Goal: Task Accomplishment & Management: Use online tool/utility

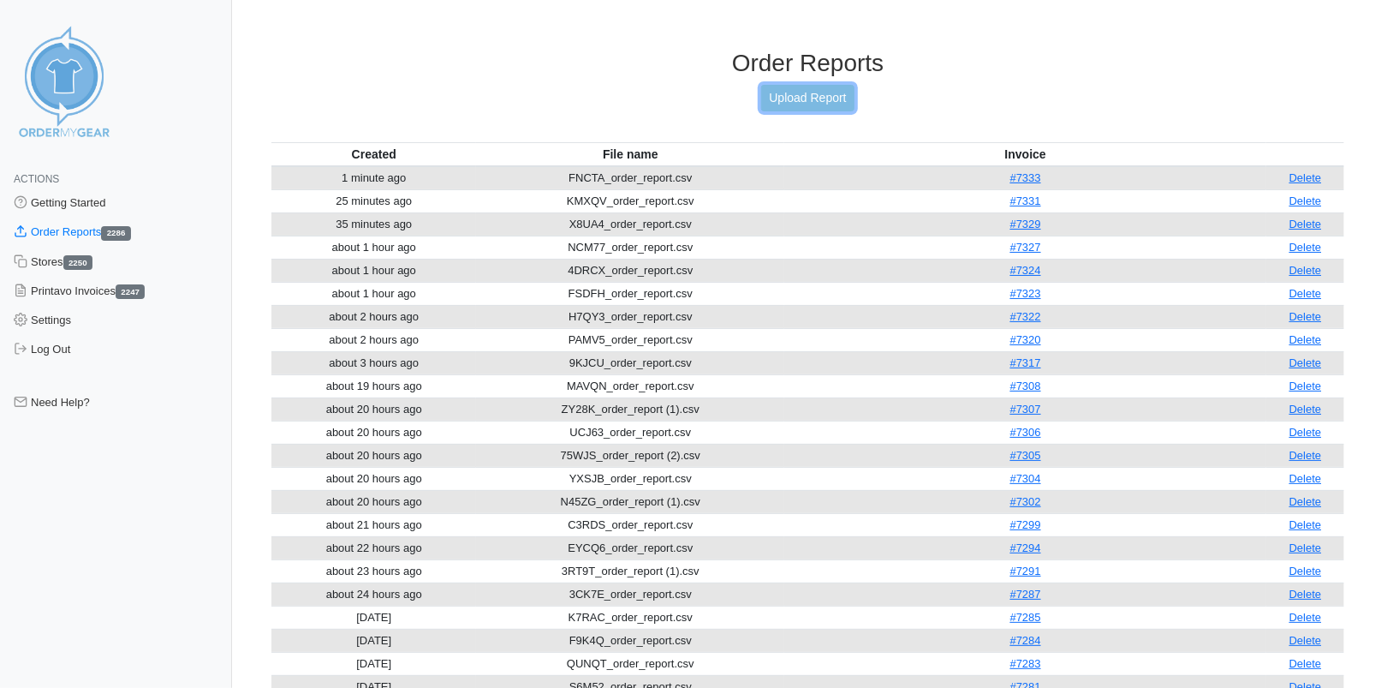
click at [784, 101] on link "Upload Report" at bounding box center [807, 98] width 92 height 27
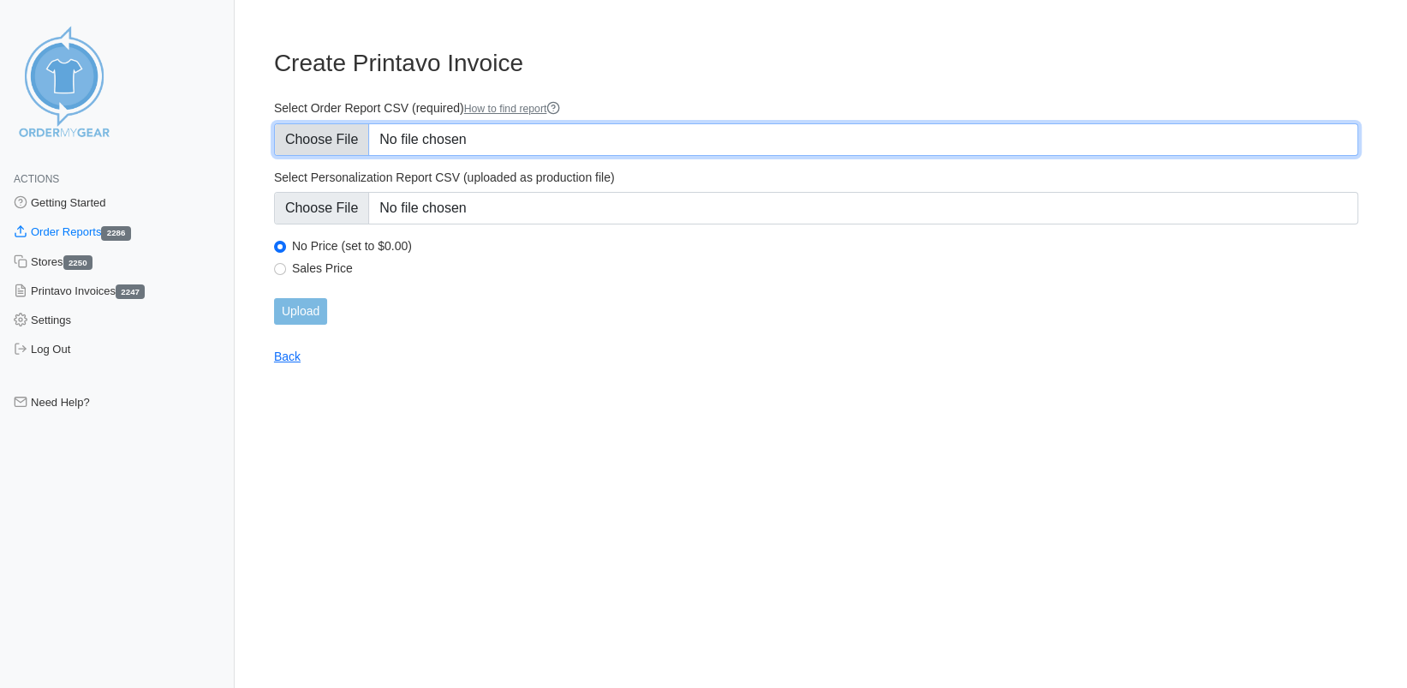
click at [337, 140] on input "Select Order Report CSV (required) How to find report" at bounding box center [816, 139] width 1084 height 33
type input "C:\fakepath\VGQ68_order_report.csv"
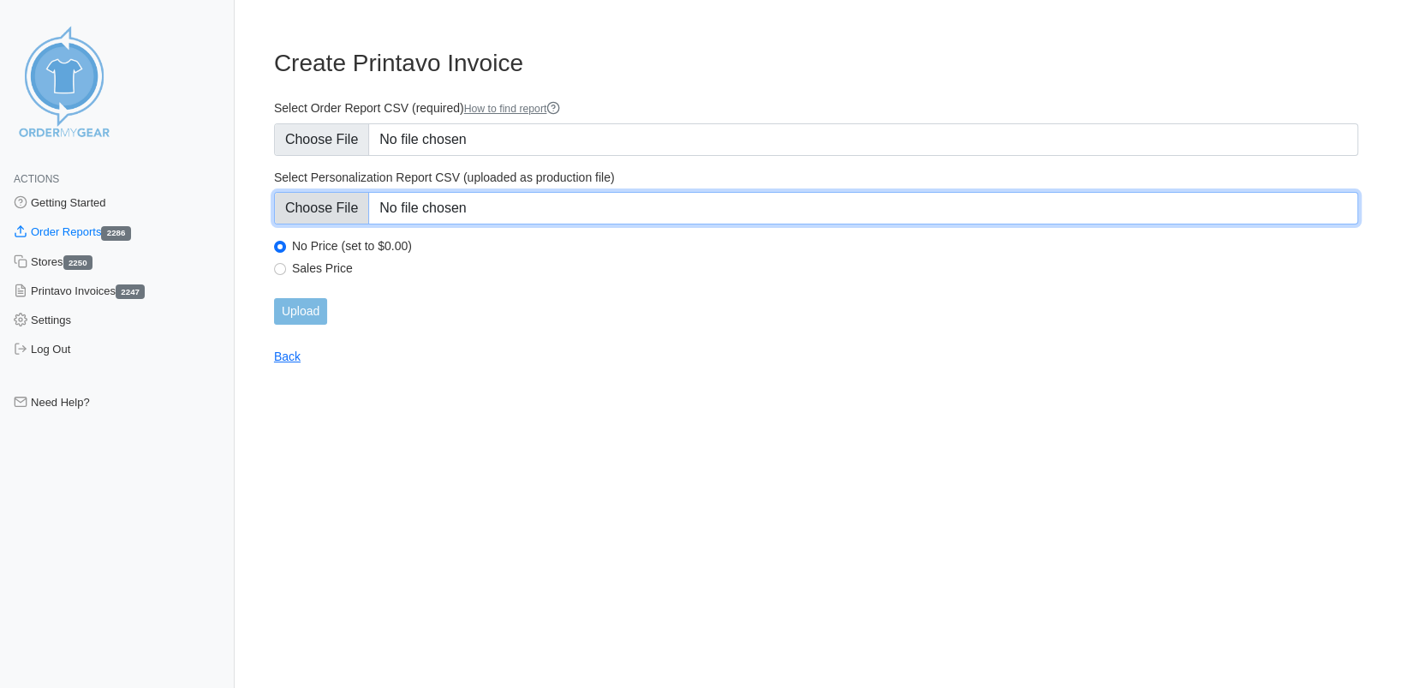
click at [330, 206] on input "Select Personalization Report CSV (uploaded as production file)" at bounding box center [816, 208] width 1084 height 33
type input "C:\fakepath\VGQ68_personalization_report.csv"
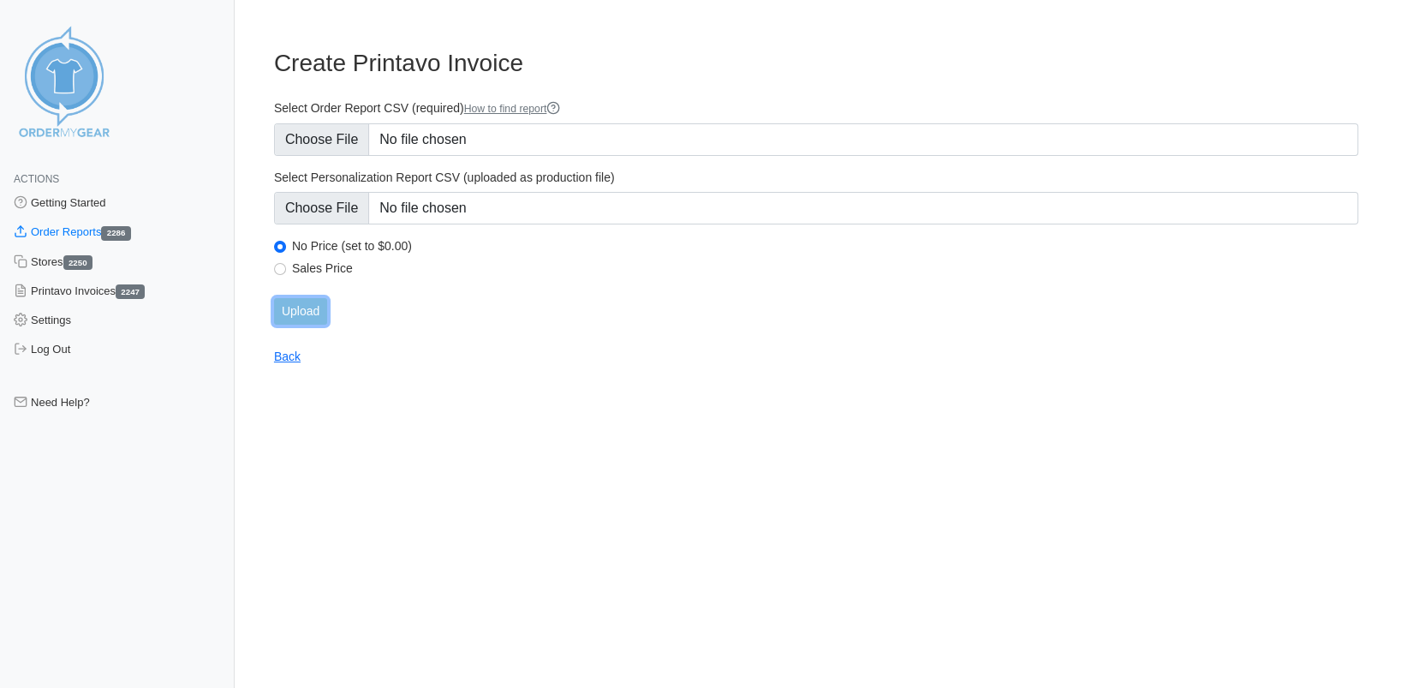
click at [309, 313] on input "Upload" at bounding box center [300, 311] width 53 height 27
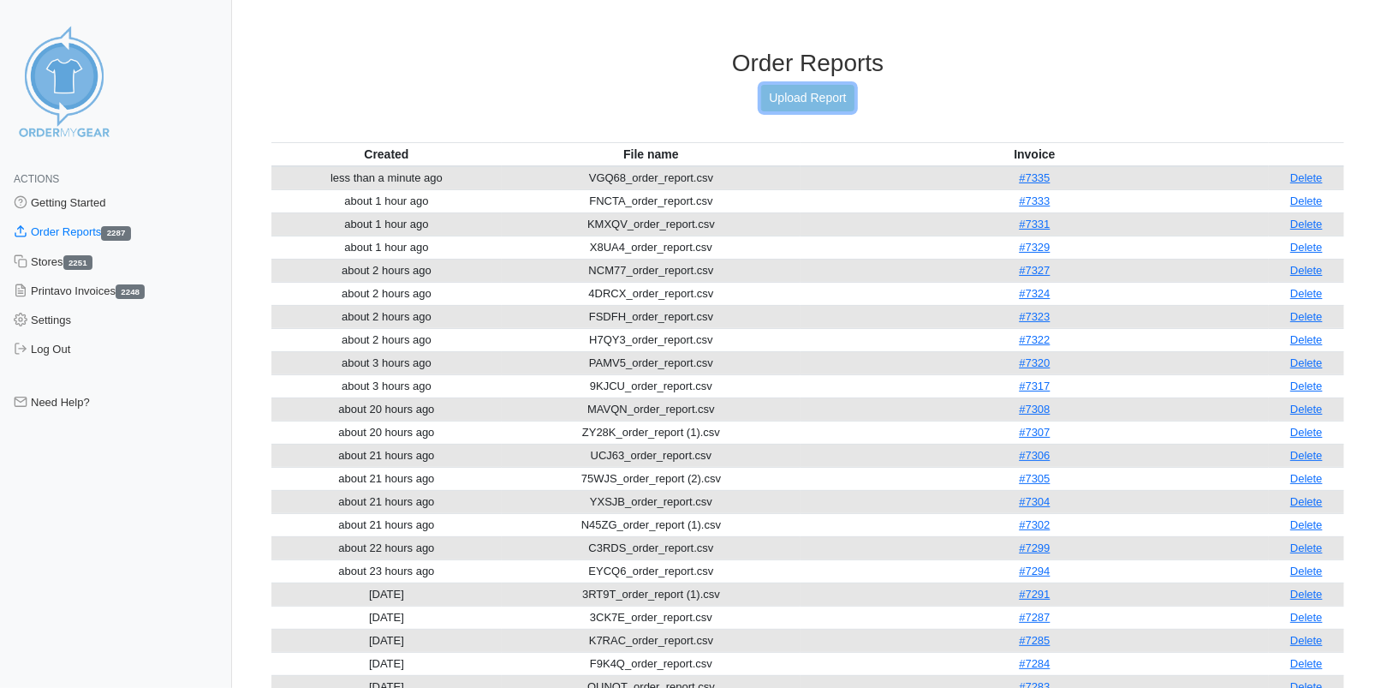
click at [790, 94] on link "Upload Report" at bounding box center [807, 98] width 92 height 27
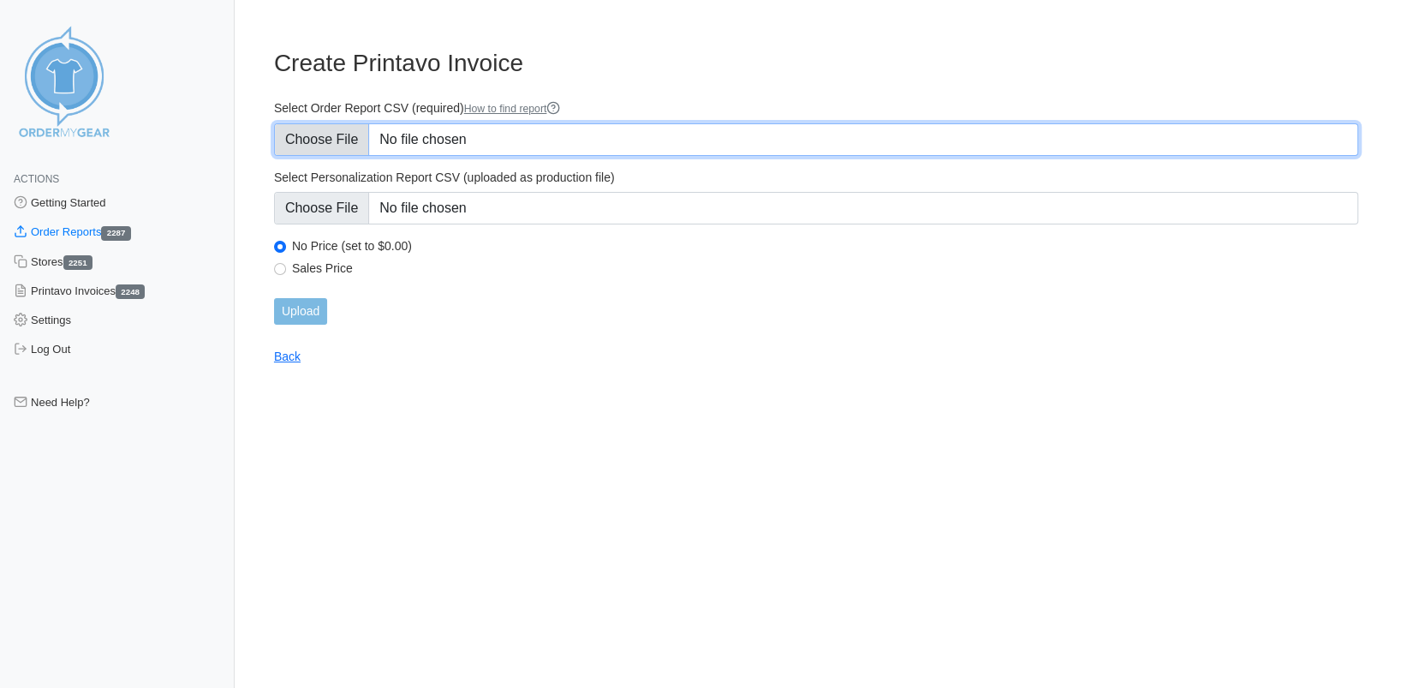
click at [335, 137] on input "Select Order Report CSV (required) How to find report" at bounding box center [816, 139] width 1084 height 33
type input "C:\fakepath\2C7NP_order_report.csv"
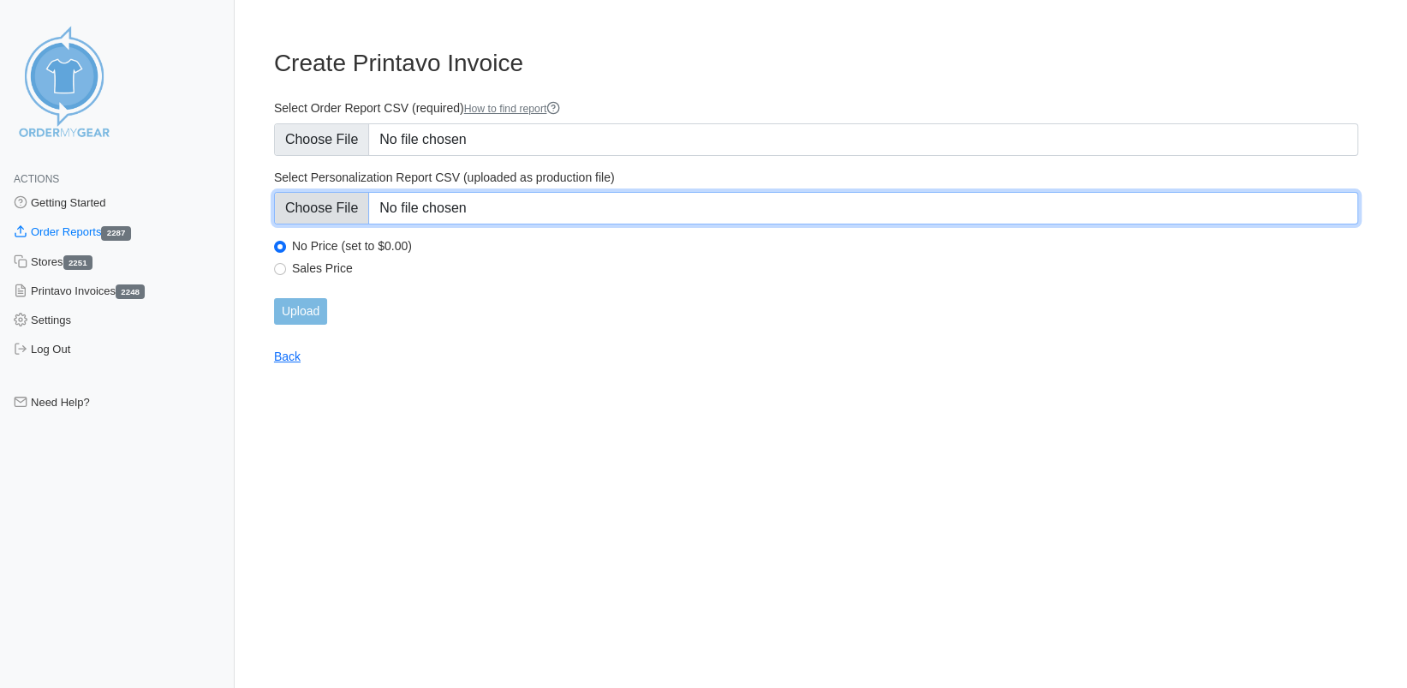
click at [321, 210] on input "Select Personalization Report CSV (uploaded as production file)" at bounding box center [816, 208] width 1084 height 33
type input "C:\fakepath\2C7NP_personalization_report.csv"
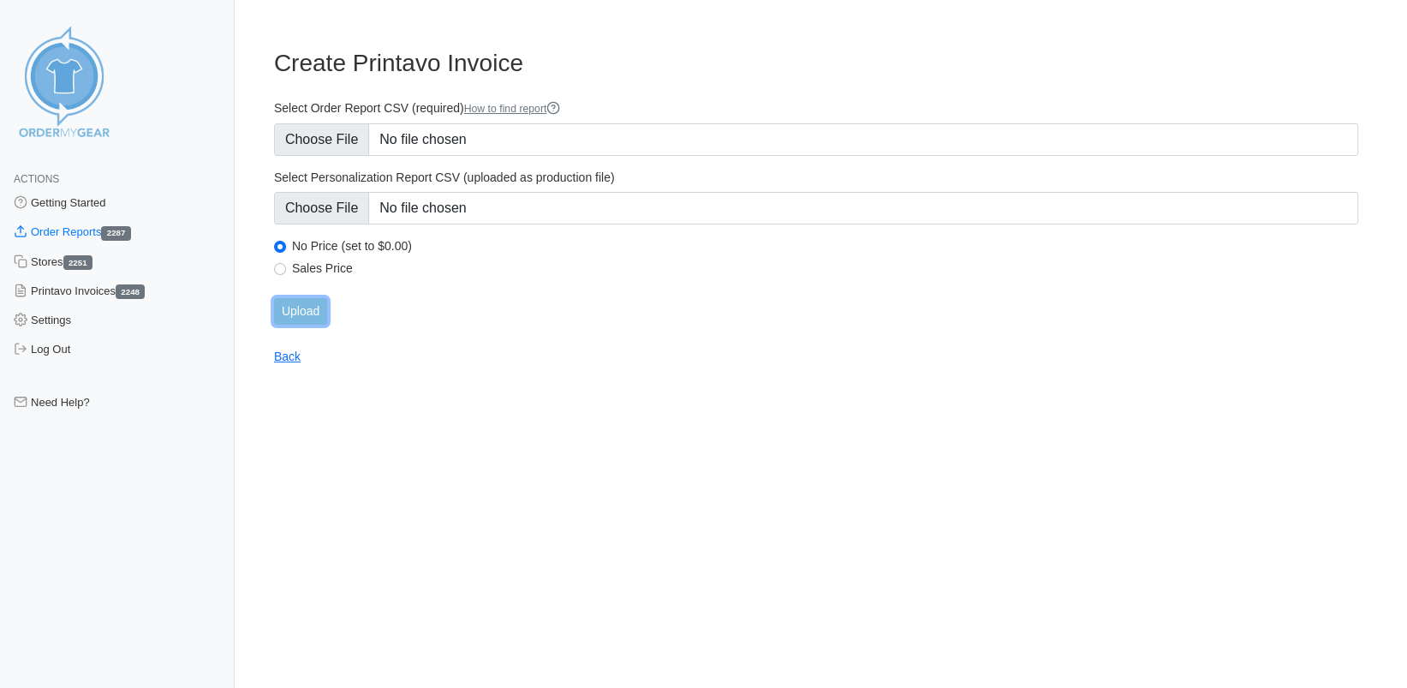
click at [295, 318] on input "Upload" at bounding box center [300, 311] width 53 height 27
